Goal: Transaction & Acquisition: Purchase product/service

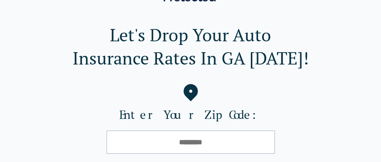
scroll to position [43, 0]
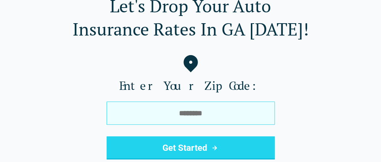
click at [198, 116] on input "tel" at bounding box center [191, 112] width 168 height 23
type input "*****"
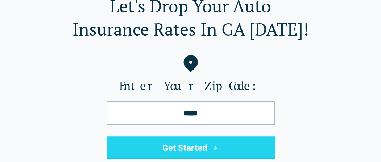
click at [199, 147] on button "Get Started" at bounding box center [191, 147] width 168 height 23
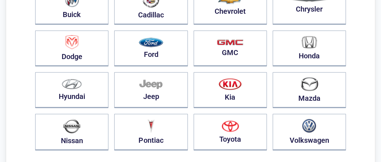
scroll to position [135, 0]
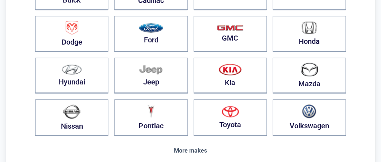
click at [201, 152] on div "More makes" at bounding box center [190, 150] width 311 height 7
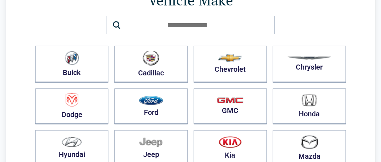
scroll to position [48, 0]
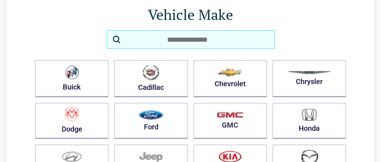
click at [183, 39] on input "search" at bounding box center [191, 39] width 168 height 18
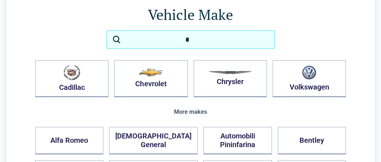
type input "**"
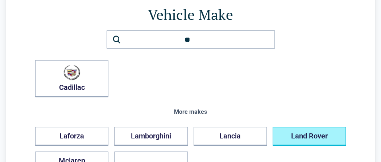
click at [291, 134] on Rover "Land Rover" at bounding box center [309, 136] width 73 height 19
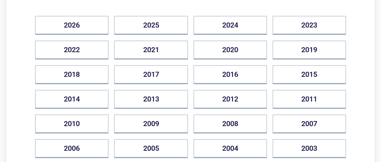
scroll to position [111, 0]
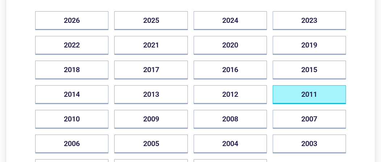
click at [315, 86] on button "2011" at bounding box center [309, 94] width 73 height 19
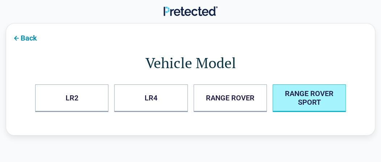
click at [303, 97] on SPORT "RANGE ROVER SPORT" at bounding box center [309, 98] width 73 height 28
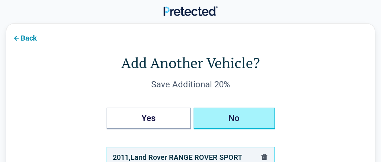
click at [255, 116] on button "No" at bounding box center [234, 119] width 81 height 22
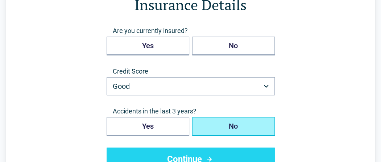
scroll to position [72, 0]
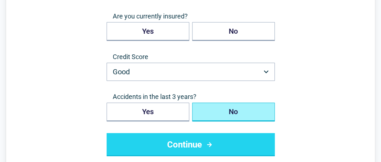
click at [205, 140] on icon "submit" at bounding box center [209, 144] width 9 height 9
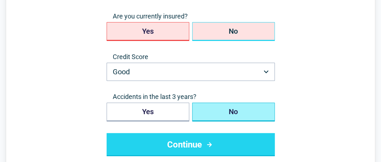
click at [230, 26] on button "No" at bounding box center [233, 31] width 83 height 19
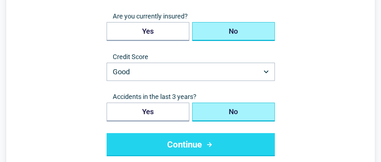
click at [200, 137] on button "Continue" at bounding box center [191, 144] width 168 height 23
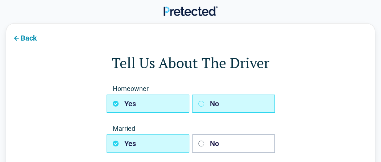
click at [201, 103] on icon "button" at bounding box center [201, 104] width 6 height 6
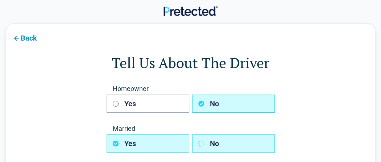
click at [199, 145] on rect "button" at bounding box center [200, 143] width 5 height 5
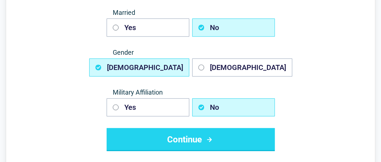
scroll to position [130, 0]
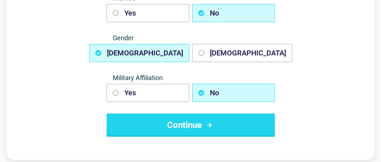
click at [225, 119] on button "Continue" at bounding box center [191, 124] width 168 height 23
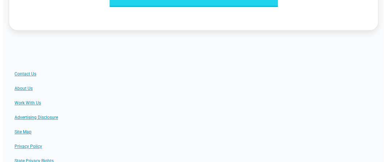
scroll to position [0, 0]
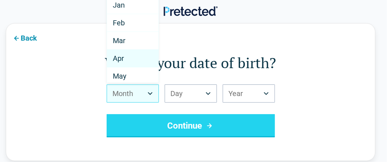
select select "*"
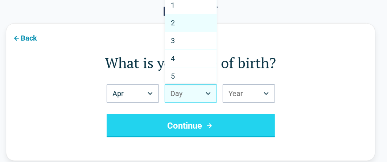
select select "*"
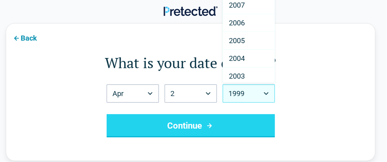
scroll to position [72, 0]
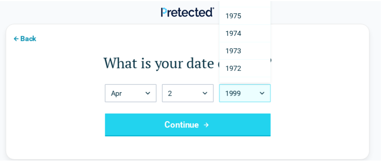
scroll to position [570, 0]
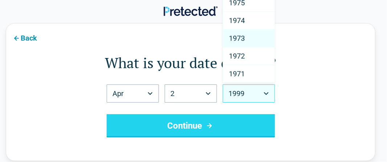
select select "****"
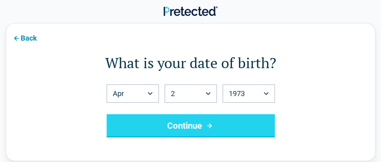
click at [217, 122] on button "Continue" at bounding box center [191, 125] width 168 height 23
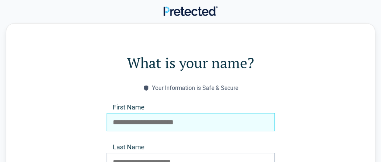
click at [182, 113] on input "First Name" at bounding box center [191, 122] width 168 height 18
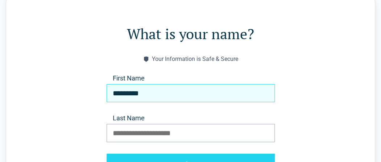
scroll to position [43, 0]
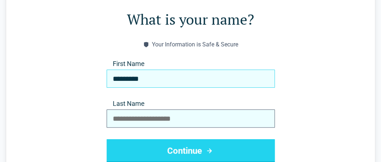
type input "*********"
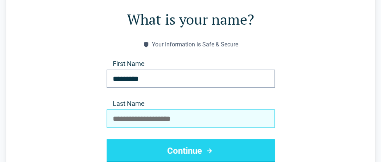
click at [151, 122] on input "Last Name" at bounding box center [191, 118] width 168 height 18
type input "*******"
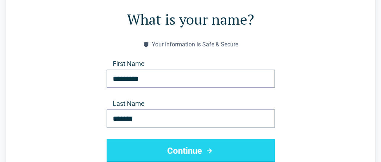
click at [154, 147] on button "Continue" at bounding box center [191, 150] width 168 height 23
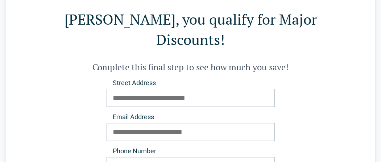
scroll to position [0, 0]
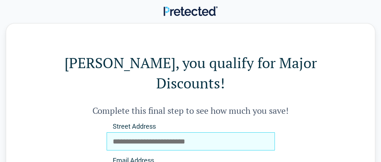
click at [139, 132] on input "Street Address" at bounding box center [191, 141] width 168 height 18
type input "**********"
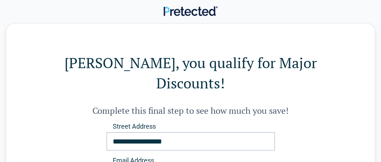
type input "**********"
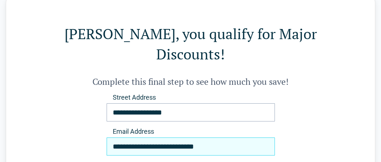
scroll to position [82, 0]
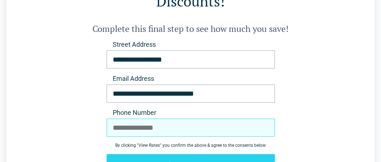
click at [116, 118] on input "Phone Number" at bounding box center [191, 127] width 168 height 18
type input "**********"
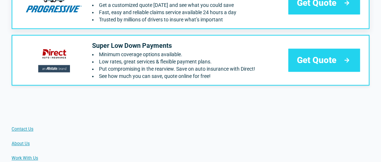
scroll to position [130, 0]
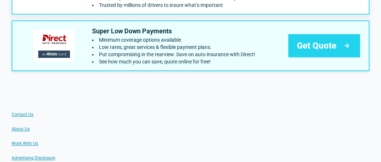
click at [342, 51] on div "Get Quote" at bounding box center [324, 45] width 72 height 23
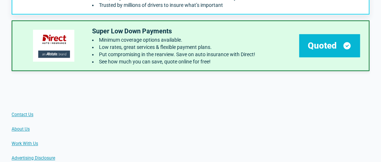
click at [329, 41] on div "Drivers who save by switching to Progressive save $946 on average Get a customi…" at bounding box center [191, 16] width 358 height 109
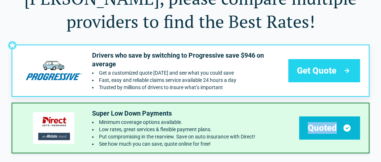
scroll to position [38, 0]
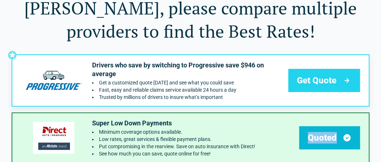
click at [339, 137] on div "Drivers who save by switching to Progressive save $946 on average Get a customi…" at bounding box center [191, 108] width 358 height 109
click at [338, 137] on div "Drivers who save by switching to Progressive save $946 on average Get a customi…" at bounding box center [191, 108] width 358 height 109
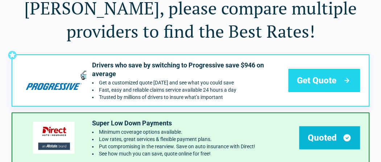
click at [338, 137] on div "Drivers who save by switching to Progressive save $946 on average Get a customi…" at bounding box center [191, 108] width 358 height 109
click at [339, 137] on div "Drivers who save by switching to Progressive save $946 on average Get a customi…" at bounding box center [191, 108] width 358 height 109
